Goal: Transaction & Acquisition: Purchase product/service

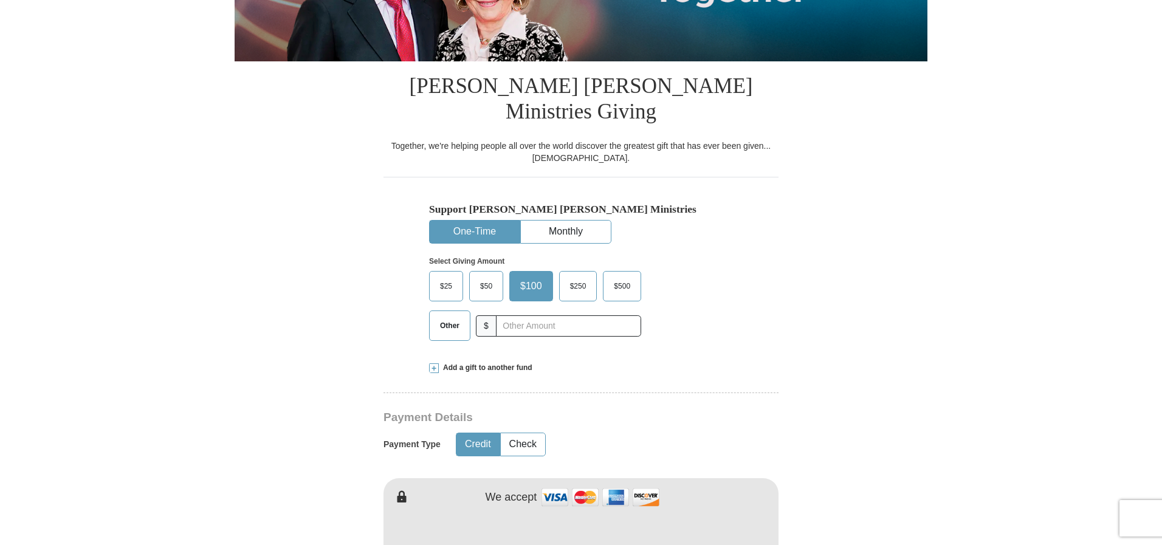
scroll to position [243, 0]
click at [502, 316] on input "text" at bounding box center [568, 326] width 135 height 21
type input "75.00"
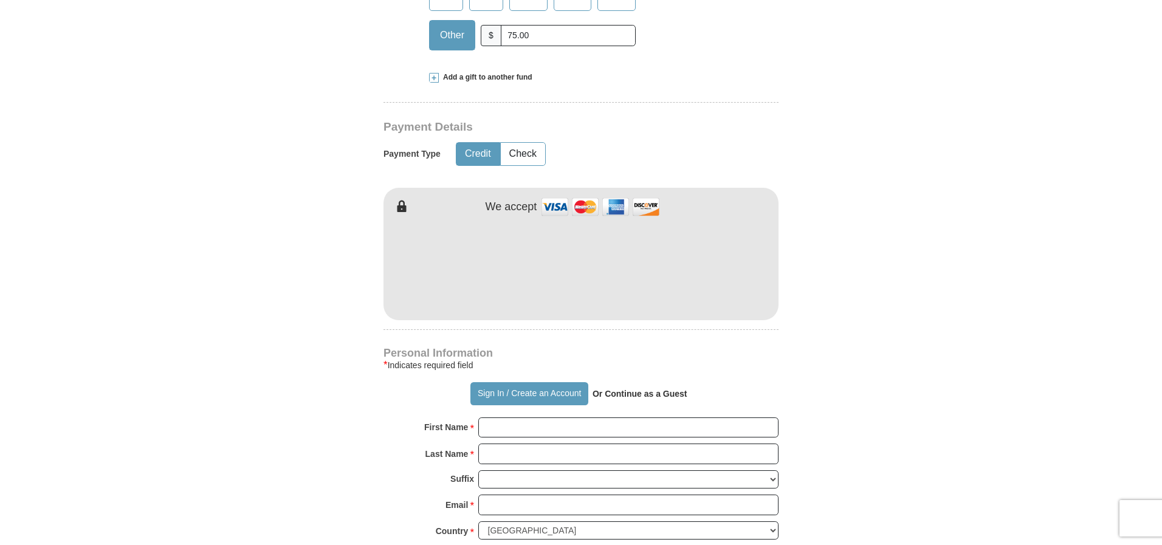
scroll to position [547, 0]
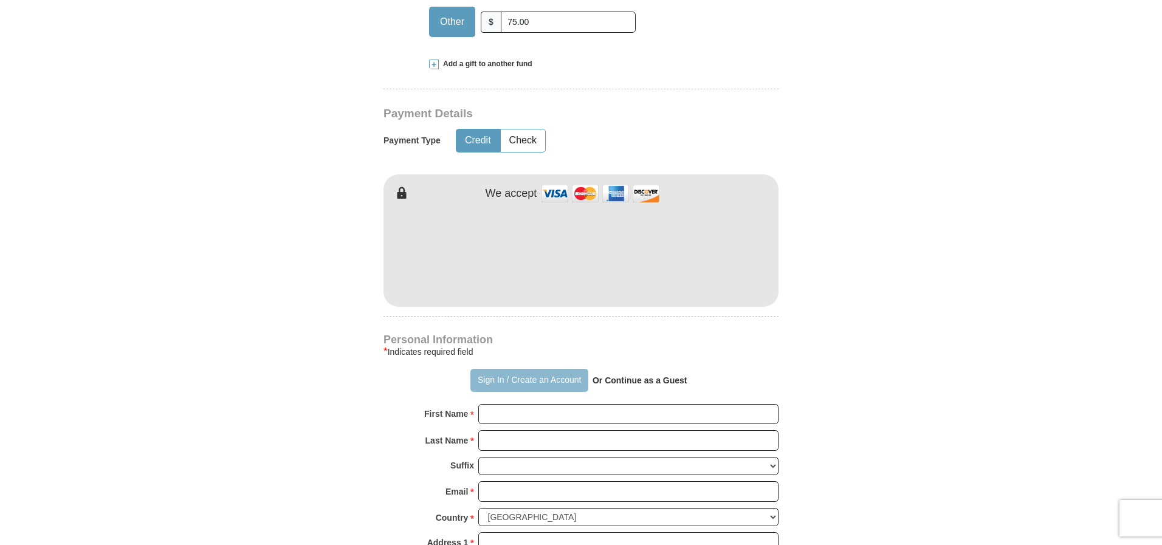
click at [523, 369] on button "Sign In / Create an Account" at bounding box center [529, 380] width 117 height 23
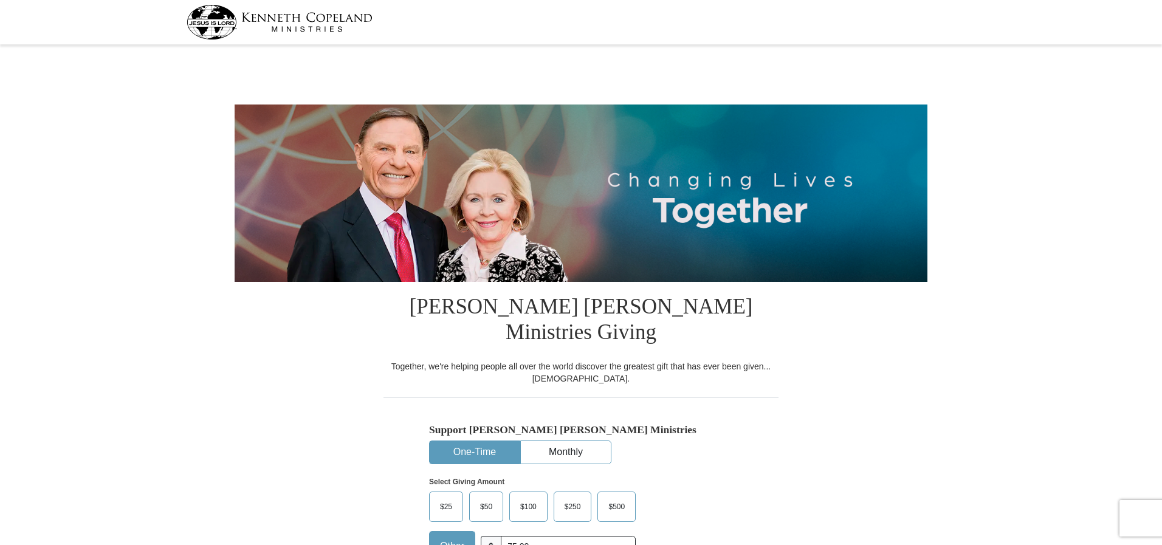
select select "FL"
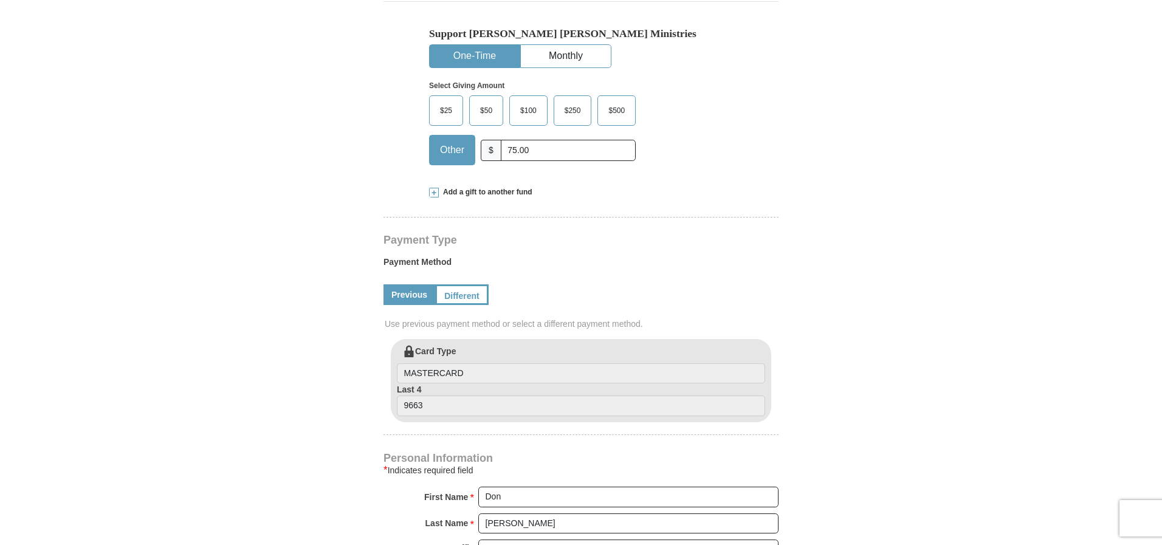
scroll to position [426, 0]
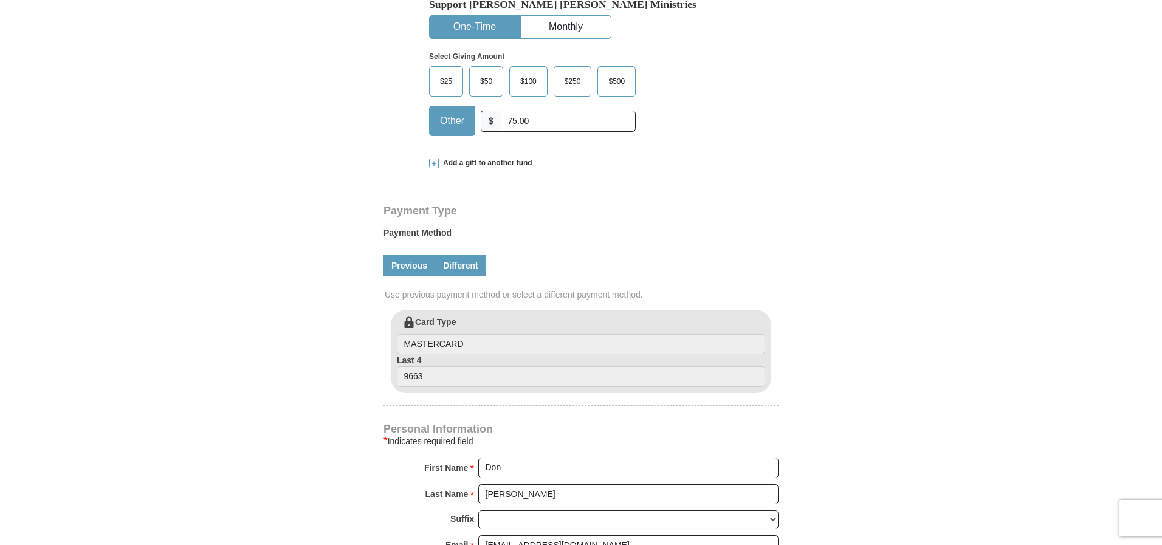
click at [468, 255] on link "Different" at bounding box center [460, 265] width 51 height 21
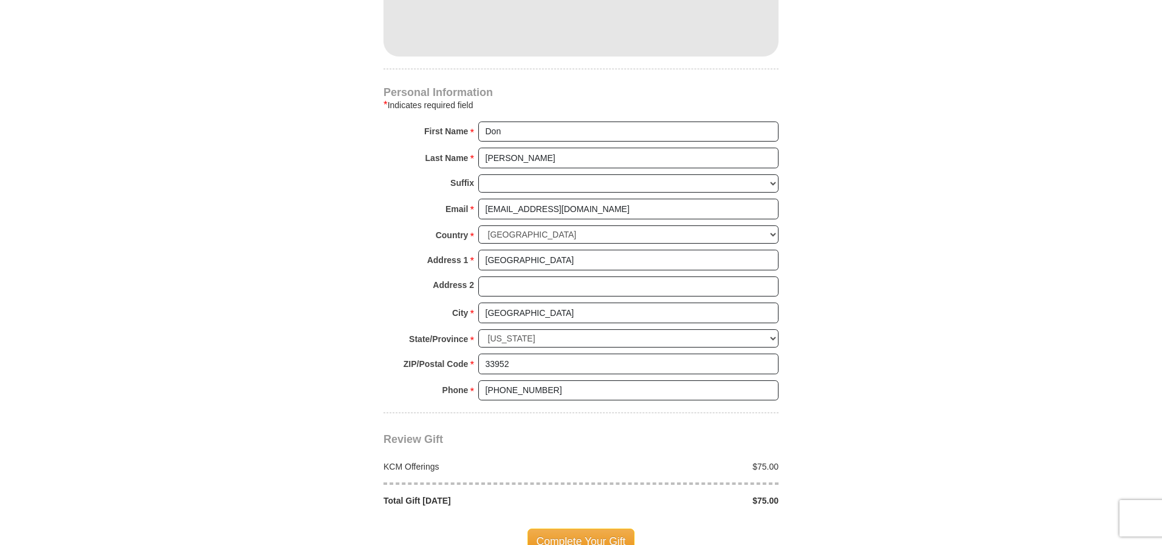
scroll to position [912, 0]
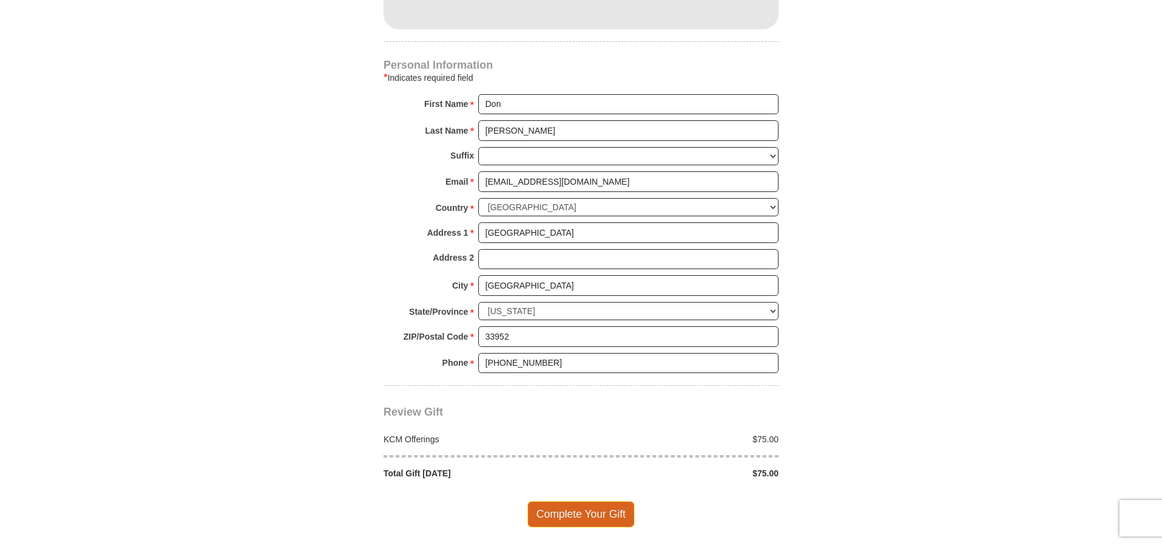
click at [583, 502] on span "Complete Your Gift" at bounding box center [582, 515] width 108 height 26
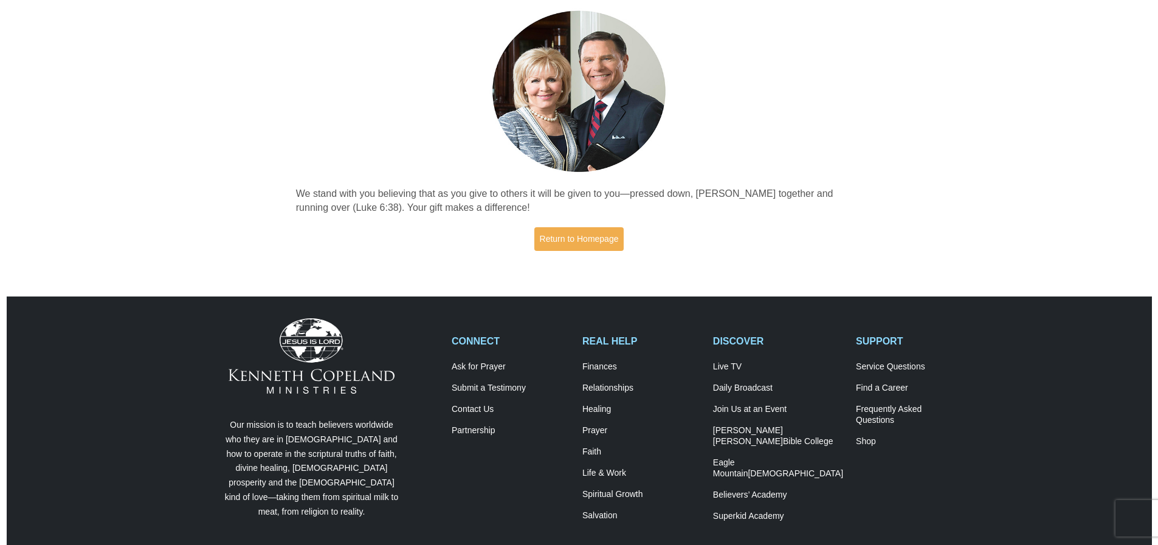
scroll to position [61, 0]
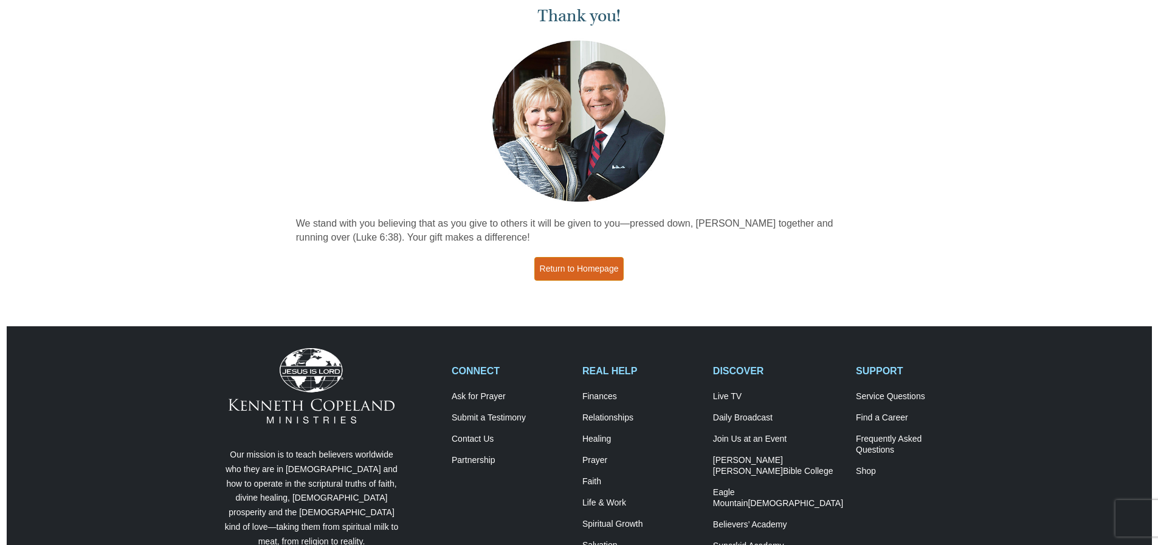
click at [582, 263] on link "Return to Homepage" at bounding box center [579, 269] width 90 height 24
